Goal: Check status: Check status

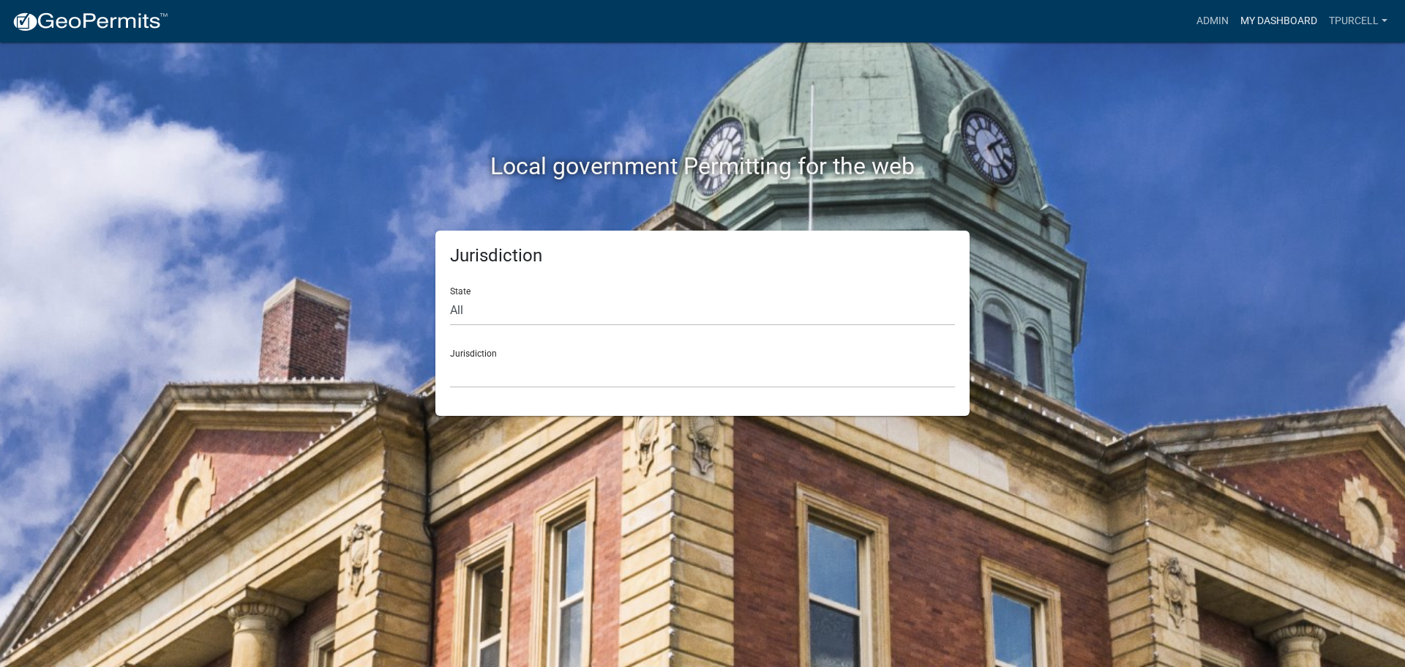
click at [1284, 18] on link "My Dashboard" at bounding box center [1279, 21] width 89 height 28
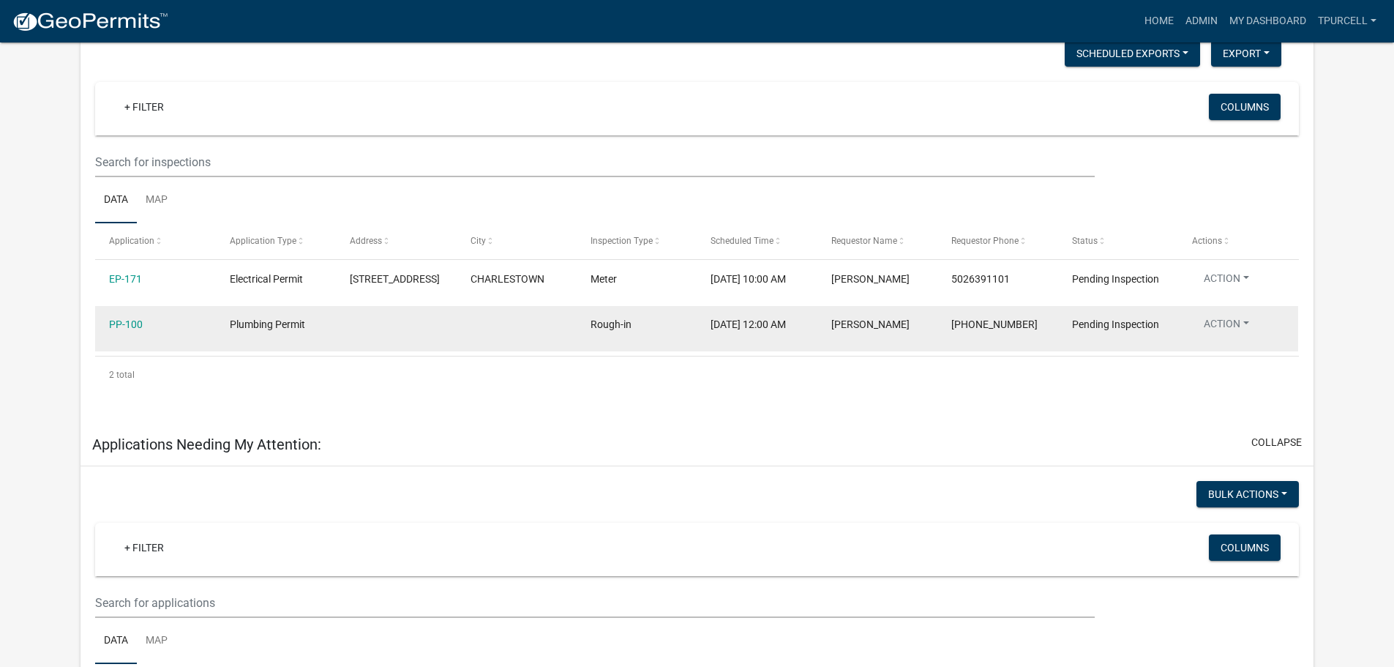
scroll to position [220, 0]
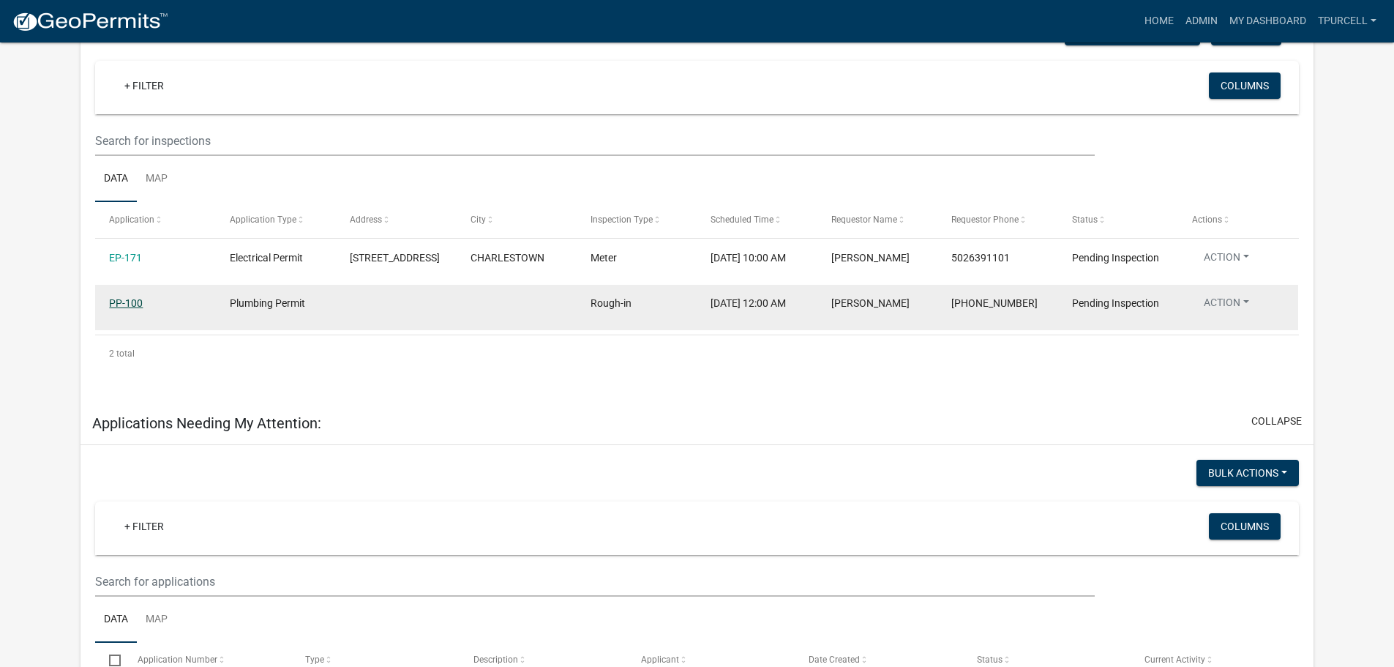
click at [116, 309] on link "PP-100" at bounding box center [126, 303] width 34 height 12
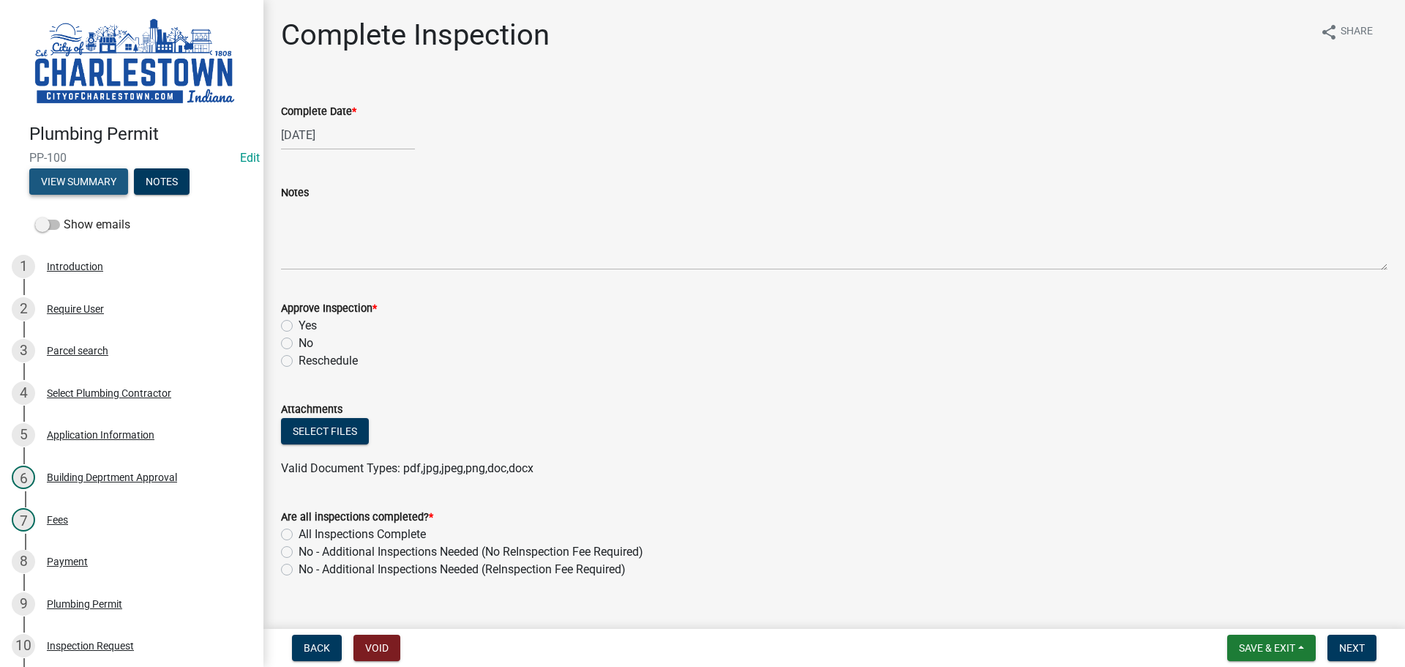
click at [101, 173] on button "View Summary" at bounding box center [78, 181] width 99 height 26
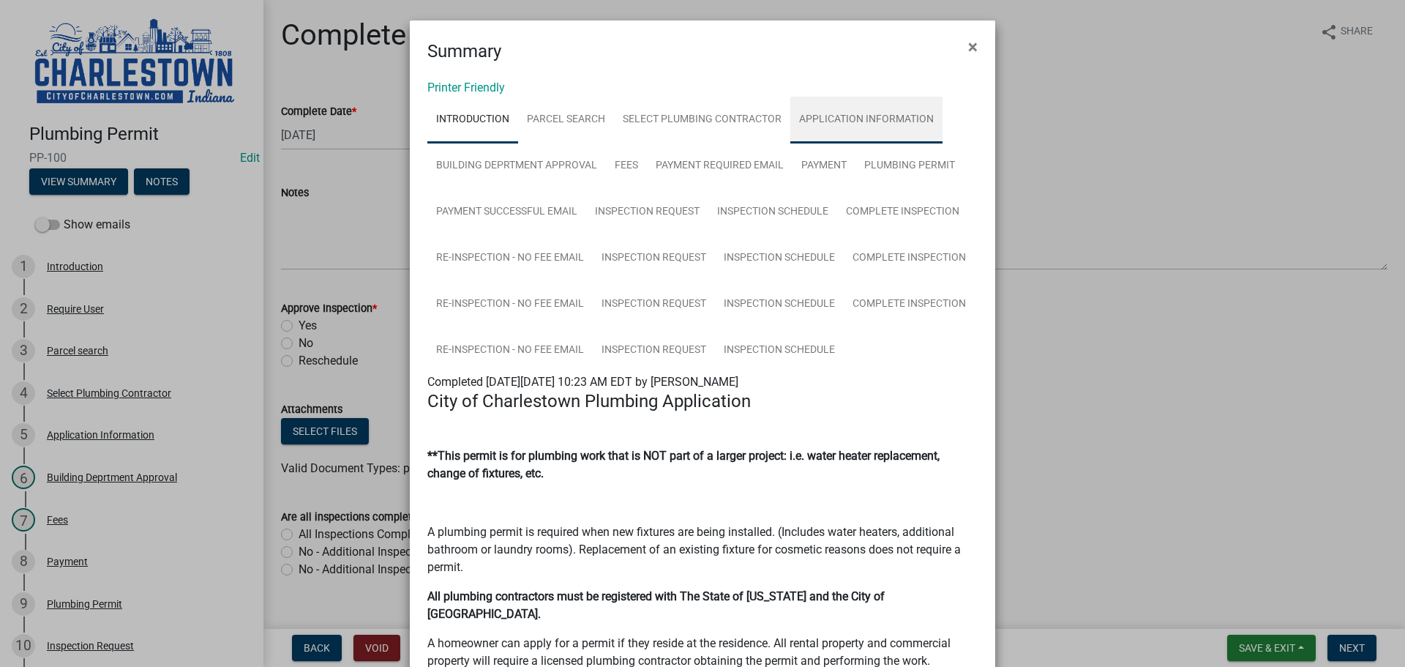
click at [866, 119] on link "Application Information" at bounding box center [866, 120] width 152 height 47
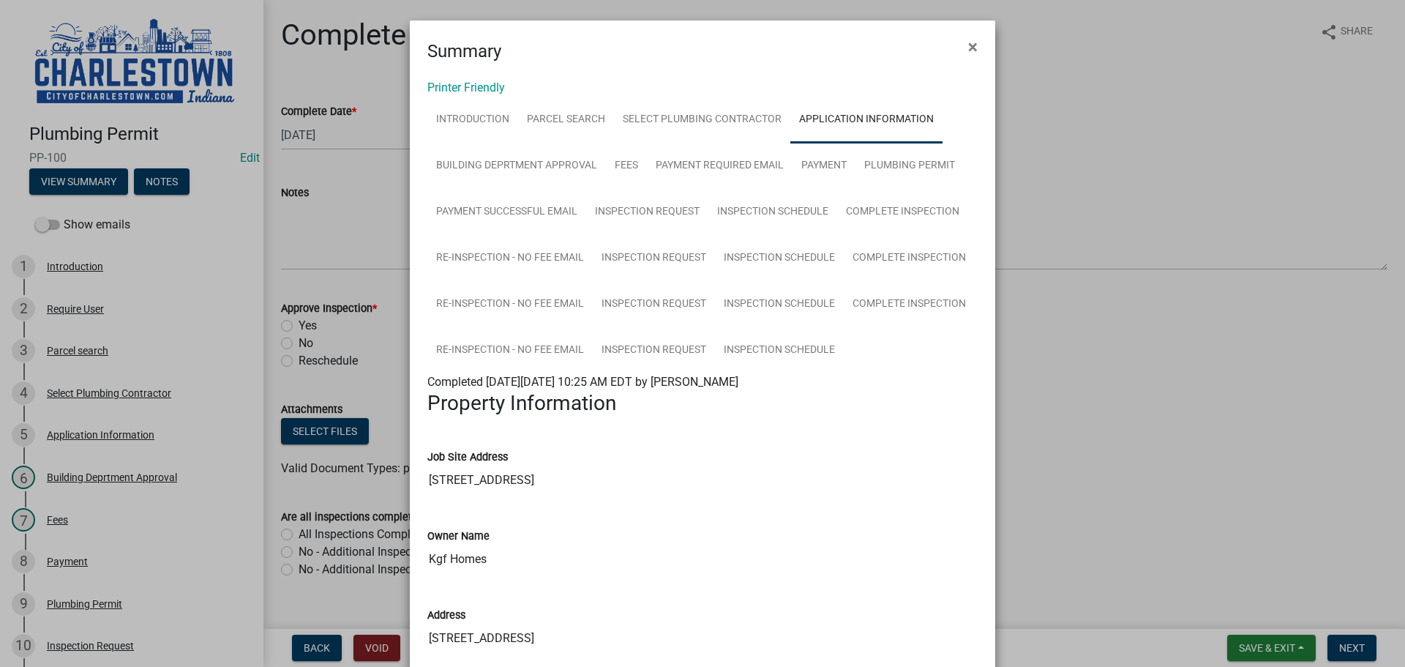
click at [187, 219] on ngb-modal-window "Summary × Printer Friendly Introduction Parcel search Select Plumbing Contracto…" at bounding box center [702, 333] width 1405 height 667
